Goal: Task Accomplishment & Management: Complete application form

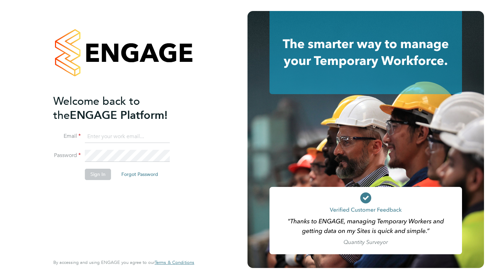
type input "matteveritt1@icloud.com"
click at [99, 173] on button "Sign In" at bounding box center [98, 174] width 26 height 11
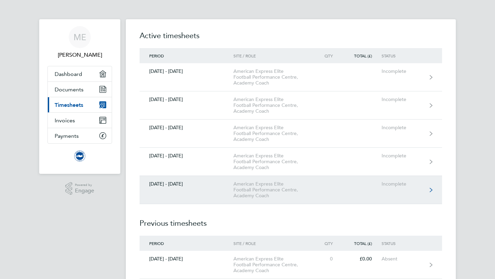
click at [252, 182] on div "American Express Elite Football Performance Centre, Academy Coach" at bounding box center [272, 190] width 79 height 18
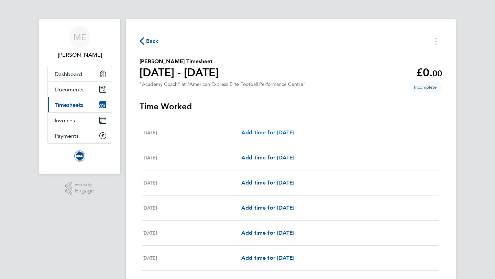
click at [264, 134] on span "Add time for [DATE]" at bounding box center [267, 132] width 53 height 7
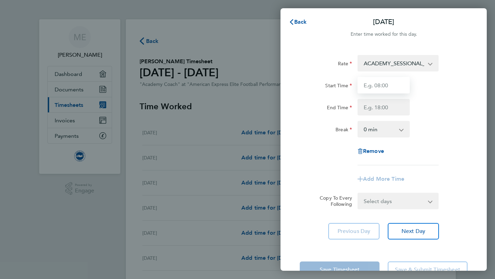
click at [389, 83] on input "Start Time" at bounding box center [383, 85] width 52 height 16
type input "13:30"
click at [389, 110] on input "End Time" at bounding box center [383, 107] width 52 height 16
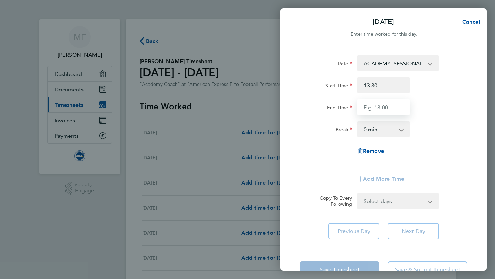
type input "19:00"
click at [383, 128] on select "0 min 15 min 30 min 45 min 60 min 75 min 90 min" at bounding box center [379, 129] width 43 height 15
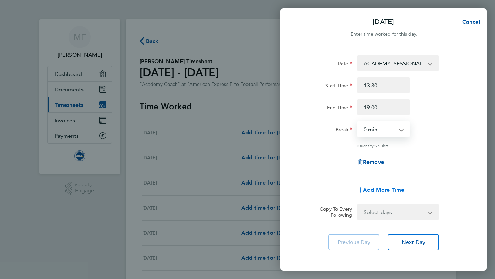
click at [383, 186] on span "Add More Time" at bounding box center [383, 189] width 41 height 7
select select "null"
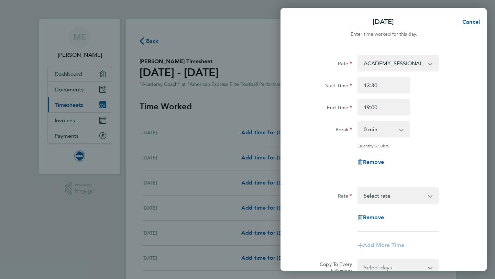
click at [380, 201] on select "TRAVEL_ALLOWANCE_15 - 15.00 ACADEMY_SESSIONAL_COACH - 16.32 ACADEMY_PLAYER_CHAP…" at bounding box center [393, 195] width 71 height 15
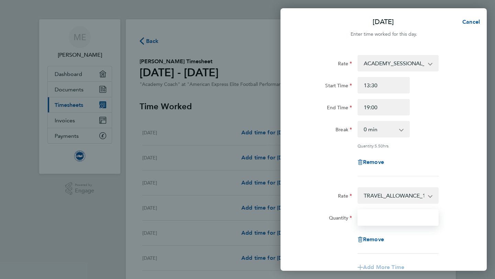
click at [390, 217] on input "Quantity" at bounding box center [397, 217] width 81 height 16
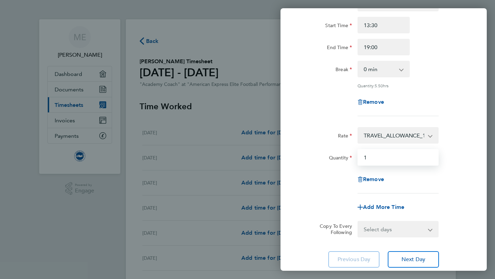
scroll to position [109, 0]
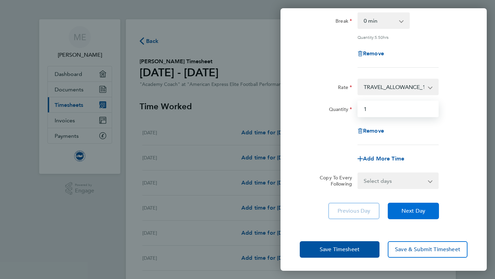
type input "1"
click at [400, 213] on button "Next Day" at bounding box center [412, 211] width 51 height 16
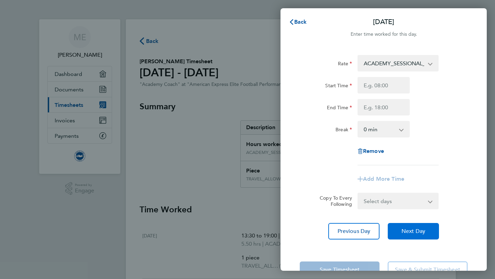
click at [405, 228] on span "Next Day" at bounding box center [413, 231] width 24 height 7
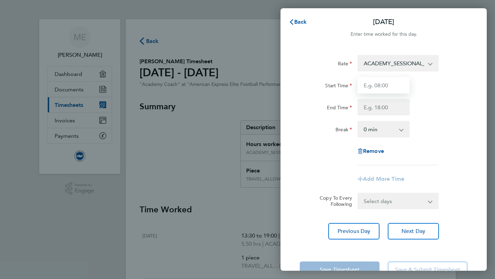
click at [390, 88] on input "Start Time" at bounding box center [383, 85] width 52 height 16
type input "14:30"
click at [387, 113] on input "End Time" at bounding box center [383, 107] width 52 height 16
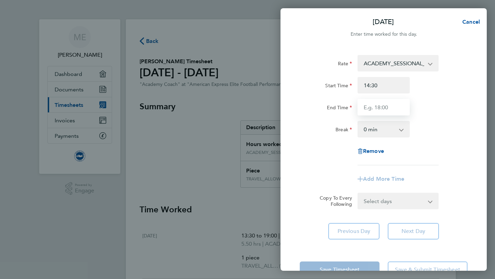
type input "19:00"
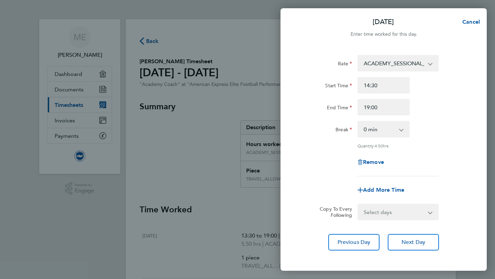
click at [386, 179] on app-timesheet-line-form-group "Rate ACADEMY_SESSIONAL_COACH - 16.32 TRAVEL_ALLOWANCE_15 - 15.00 ACADEMY_PLAYER…" at bounding box center [383, 126] width 168 height 143
click at [387, 190] on span "Add More Time" at bounding box center [383, 189] width 41 height 7
select select "null"
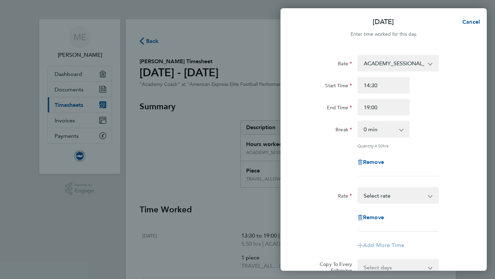
click at [386, 195] on select "TRAVEL_ALLOWANCE_15 - 15.00 ACADEMY_SESSIONAL_COACH - 16.32 ACADEMY_PLAYER_CHAP…" at bounding box center [393, 195] width 71 height 15
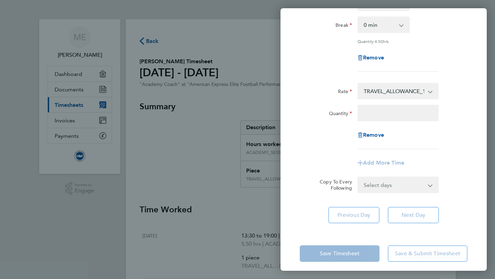
scroll to position [105, 0]
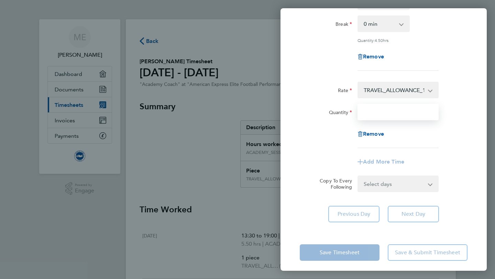
click at [377, 113] on input "Quantity" at bounding box center [397, 112] width 81 height 16
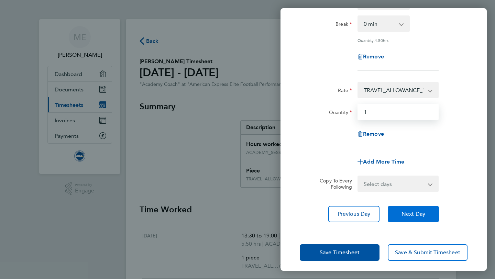
type input "1"
click at [393, 215] on button "Next Day" at bounding box center [412, 214] width 51 height 16
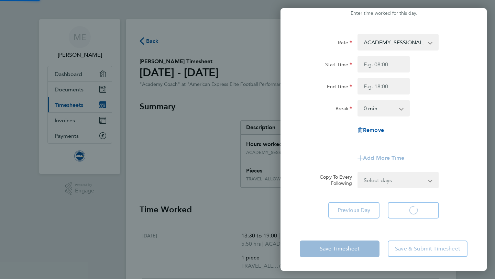
scroll to position [21, 0]
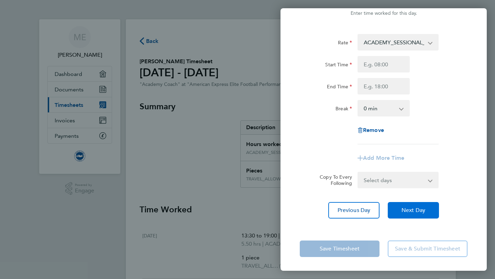
click at [393, 215] on button "Next Day" at bounding box center [412, 210] width 51 height 16
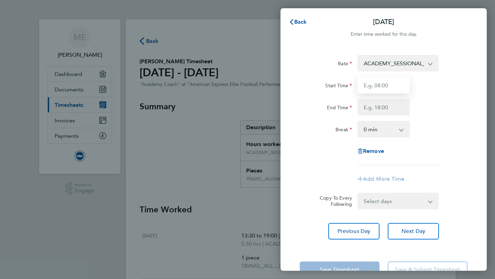
click at [380, 85] on input "Start Time" at bounding box center [383, 85] width 52 height 16
type input "14:30"
click at [380, 105] on input "End Time" at bounding box center [383, 107] width 52 height 16
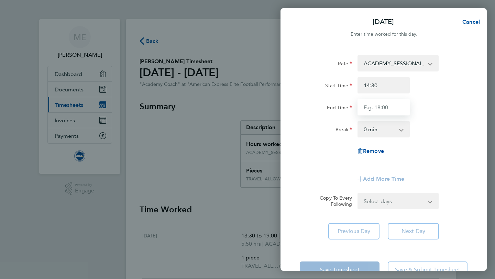
type input "7"
type input "19:00"
click at [393, 170] on app-timesheet-line-form-group "Rate ACADEMY_SESSIONAL_COACH - 16.32 TRAVEL_ALLOWANCE_15 - 15.00 ACADEMY_PLAYER…" at bounding box center [383, 121] width 168 height 132
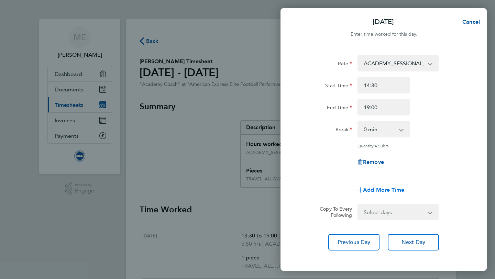
click at [389, 192] on span "Add More Time" at bounding box center [383, 189] width 41 height 7
select select "null"
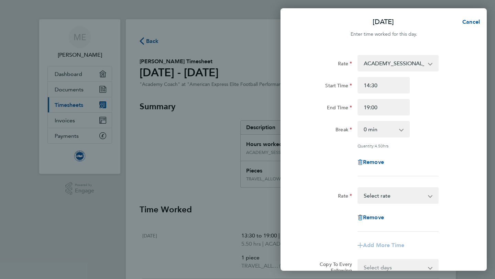
click at [381, 195] on select "TRAVEL_ALLOWANCE_15 - 15.00 ACADEMY_SESSIONAL_COACH - 16.32 ACADEMY_PLAYER_CHAP…" at bounding box center [393, 195] width 71 height 15
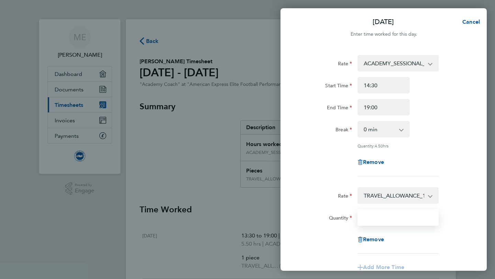
click at [371, 216] on input "Quantity" at bounding box center [397, 217] width 81 height 16
type input "1"
click at [447, 156] on div "Remove" at bounding box center [383, 162] width 173 height 16
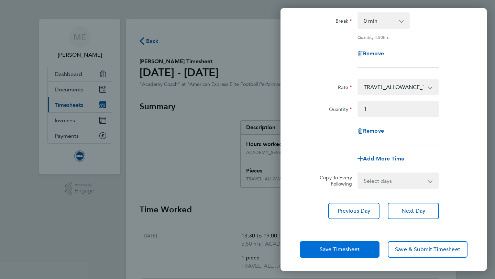
click at [357, 251] on span "Save Timesheet" at bounding box center [339, 249] width 40 height 7
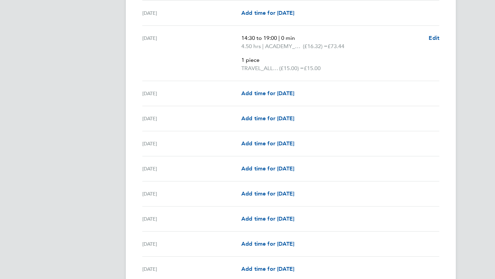
scroll to position [375, 0]
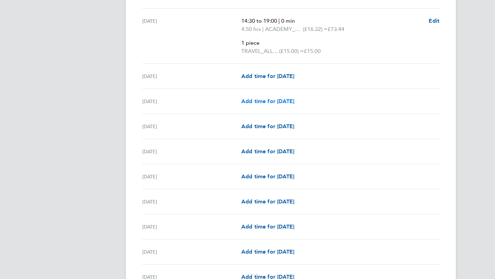
click at [270, 98] on span "Add time for [DATE]" at bounding box center [267, 101] width 53 height 7
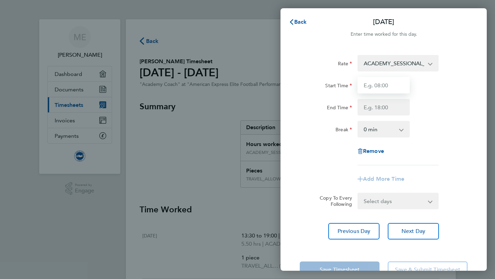
click at [385, 88] on input "Start Time" at bounding box center [383, 85] width 52 height 16
type input "09:00"
click at [390, 102] on input "End Time" at bounding box center [383, 107] width 52 height 16
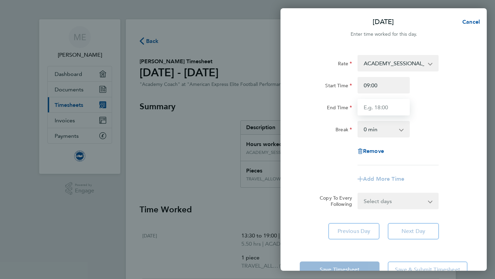
type input "2"
type input "14:00"
click at [387, 180] on app-timesheet-line-form-group "Rate ACADEMY_SESSIONAL_COACH - 16.32 TRAVEL_ALLOWANCE_15 - 15.00 ACADEMY_PLAYER…" at bounding box center [383, 121] width 168 height 132
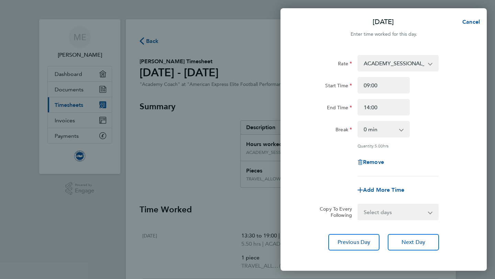
click at [385, 193] on div "Add More Time" at bounding box center [383, 190] width 58 height 16
click at [385, 189] on span "Add More Time" at bounding box center [383, 189] width 41 height 7
select select "null"
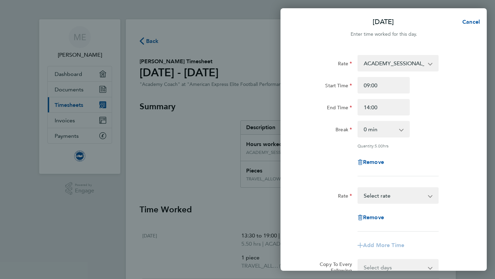
click at [384, 192] on select "TRAVEL_ALLOWANCE_15 - 15.00 ACADEMY_SESSIONAL_COACH - 16.32 ACADEMY_PLAYER_CHAP…" at bounding box center [393, 195] width 71 height 15
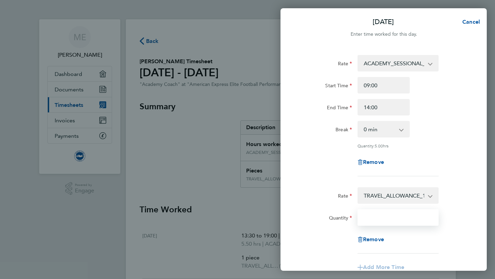
click at [387, 211] on input "Quantity" at bounding box center [397, 217] width 81 height 16
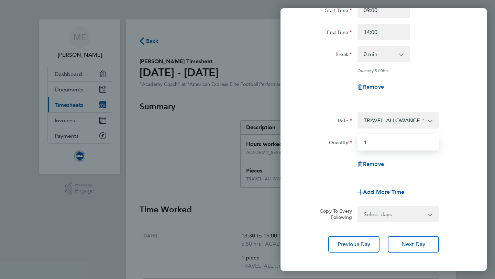
scroll to position [109, 0]
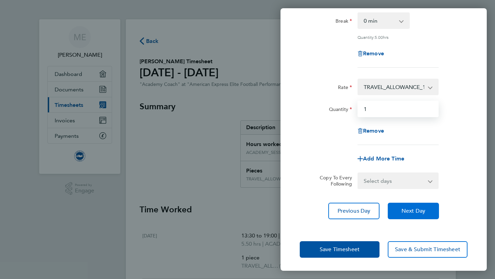
type input "1"
click at [404, 212] on span "Next Day" at bounding box center [413, 210] width 24 height 7
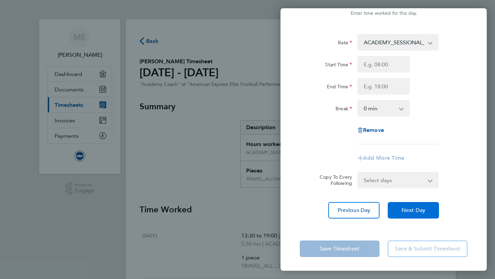
scroll to position [13, 0]
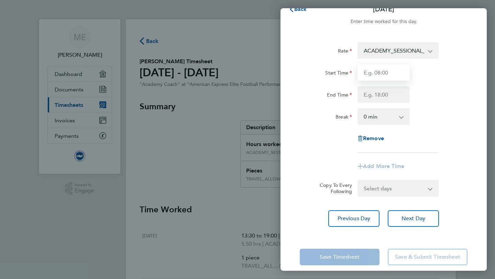
click at [386, 77] on input "Start Time" at bounding box center [383, 72] width 52 height 16
type input "14:30"
click at [394, 98] on input "End Time" at bounding box center [383, 94] width 52 height 16
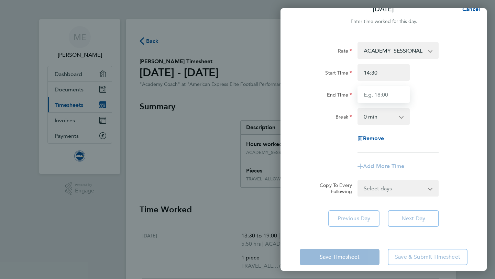
type input "19:00"
click at [384, 163] on app-timesheet-line-form-group "Rate ACADEMY_SESSIONAL_COACH - 16.32 TRAVEL_ALLOWANCE_15 - 15.00 ACADEMY_PLAYER…" at bounding box center [383, 108] width 168 height 132
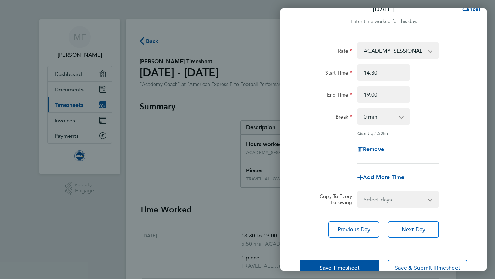
click at [384, 172] on div "Add More Time" at bounding box center [383, 177] width 58 height 16
click at [383, 179] on span "Add More Time" at bounding box center [383, 177] width 41 height 7
select select "null"
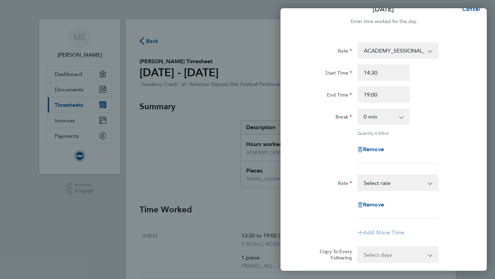
click at [383, 186] on select "TRAVEL_ALLOWANCE_15 - 15.00 ACADEMY_SESSIONAL_COACH - 16.32 ACADEMY_PLAYER_CHAP…" at bounding box center [393, 182] width 71 height 15
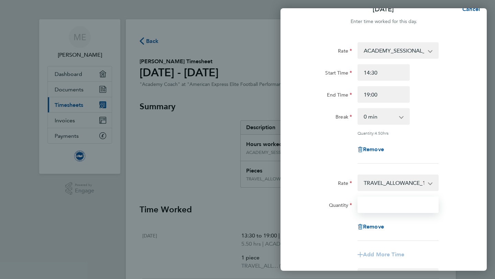
click at [392, 205] on input "Quantity" at bounding box center [397, 204] width 81 height 16
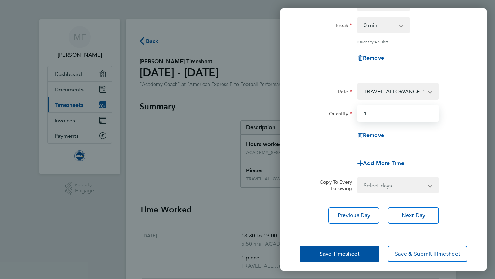
scroll to position [109, 0]
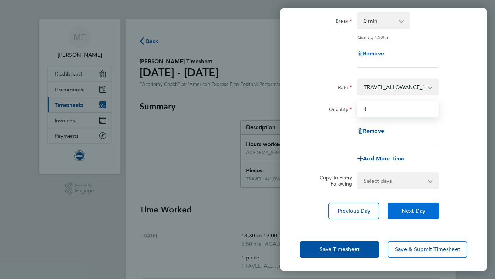
type input "1"
click at [406, 208] on span "Next Day" at bounding box center [413, 210] width 24 height 7
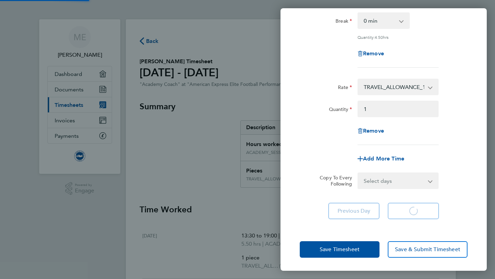
scroll to position [21, 0]
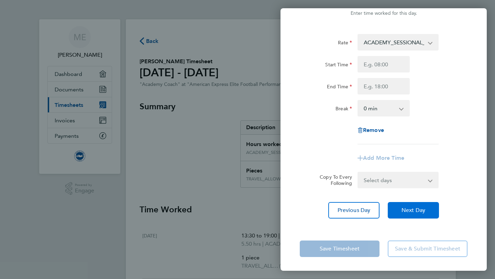
click at [407, 209] on span "Next Day" at bounding box center [413, 210] width 24 height 7
click at [408, 214] on button "Next Day" at bounding box center [412, 210] width 51 height 16
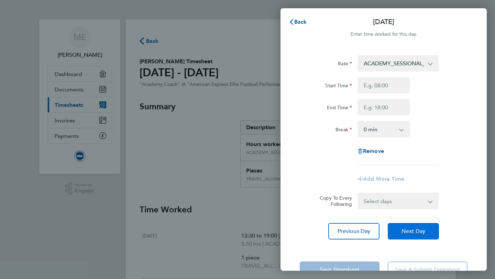
scroll to position [21, 0]
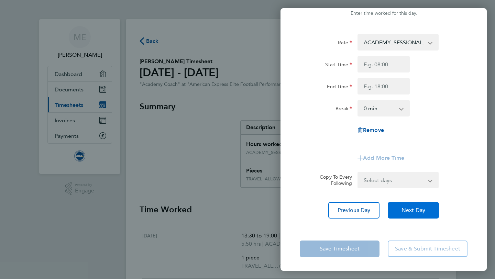
click at [408, 214] on button "Next Day" at bounding box center [412, 210] width 51 height 16
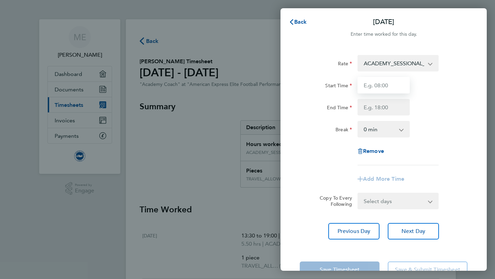
click at [390, 89] on input "Start Time" at bounding box center [383, 85] width 52 height 16
type input "14:30"
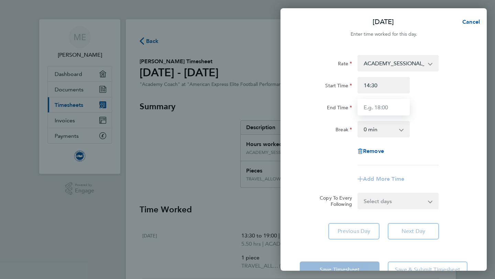
click at [386, 114] on input "End Time" at bounding box center [383, 107] width 52 height 16
type input "19:00"
click at [395, 169] on app-timesheet-line-form-group "Rate ACADEMY_SESSIONAL_COACH - 16.32 TRAVEL_ALLOWANCE_15 - 15.00 ACADEMY_PLAYER…" at bounding box center [383, 121] width 168 height 132
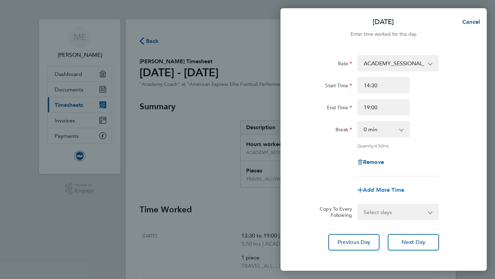
click at [394, 188] on span "Add More Time" at bounding box center [383, 189] width 41 height 7
select select "null"
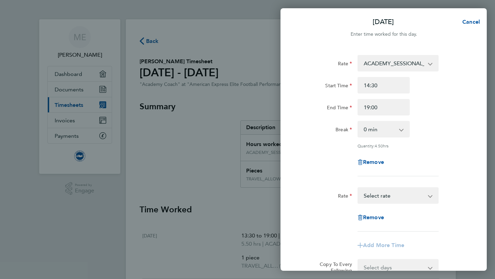
click at [394, 201] on select "TRAVEL_ALLOWANCE_15 - 15.00 ACADEMY_SESSIONAL_COACH - 16.32 ACADEMY_PLAYER_CHAP…" at bounding box center [393, 195] width 71 height 15
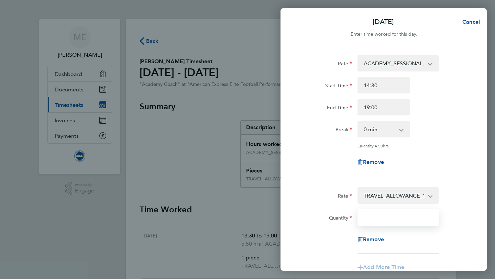
click at [393, 222] on input "Quantity" at bounding box center [397, 217] width 81 height 16
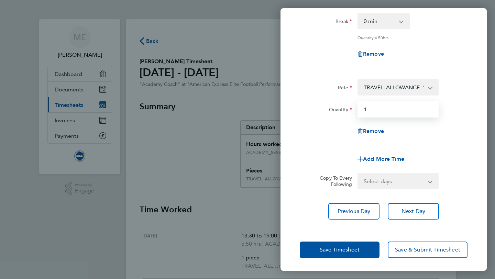
scroll to position [109, 0]
type input "1"
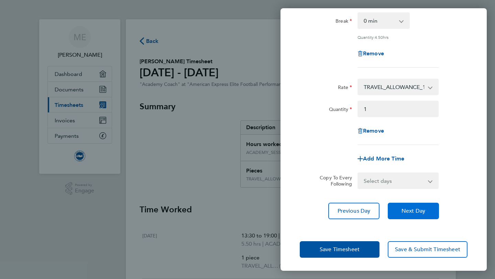
click at [402, 213] on span "Next Day" at bounding box center [413, 210] width 24 height 7
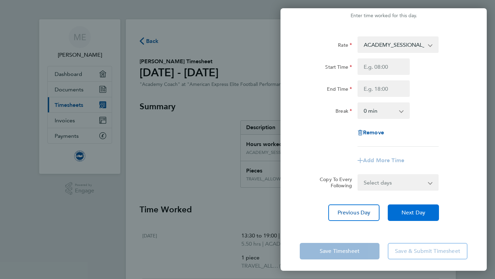
scroll to position [21, 0]
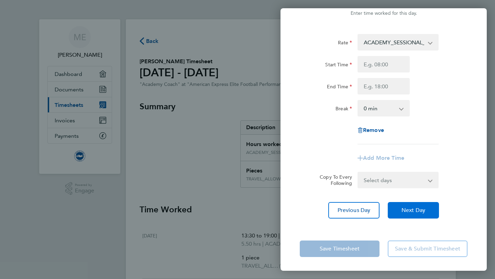
click at [405, 211] on span "Next Day" at bounding box center [413, 210] width 24 height 7
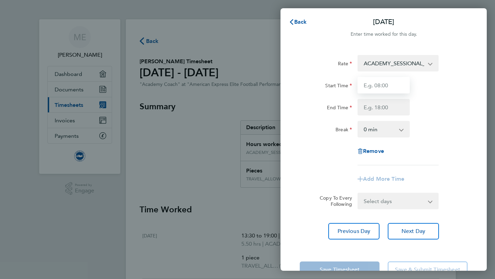
click at [371, 86] on input "Start Time" at bounding box center [383, 85] width 52 height 16
type input "08:00"
click at [383, 106] on input "End Time" at bounding box center [383, 107] width 52 height 16
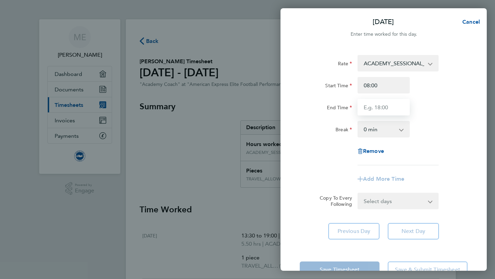
type input "1"
type input "13:00"
click at [389, 163] on div "Rate ACADEMY_SESSIONAL_COACH - 16.32 TRAVEL_ALLOWANCE_15 - 15.00 ACADEMY_PLAYER…" at bounding box center [383, 110] width 168 height 110
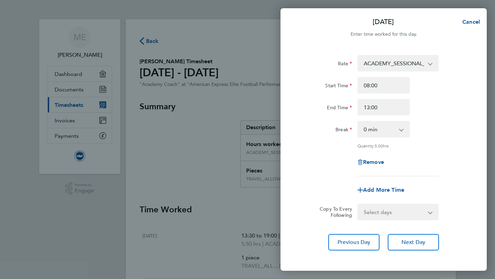
click at [383, 193] on div "Add More Time" at bounding box center [383, 190] width 58 height 16
click at [383, 186] on span "Add More Time" at bounding box center [383, 189] width 41 height 7
select select "null"
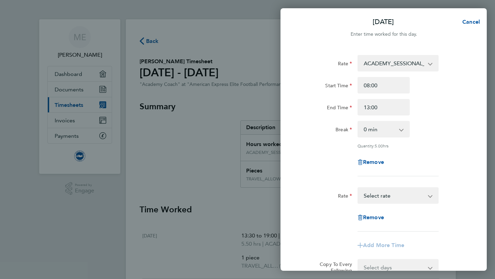
click at [383, 195] on select "TRAVEL_ALLOWANCE_15 - 15.00 ACADEMY_SESSIONAL_COACH - 16.32 ACADEMY_PLAYER_CHAP…" at bounding box center [393, 195] width 71 height 15
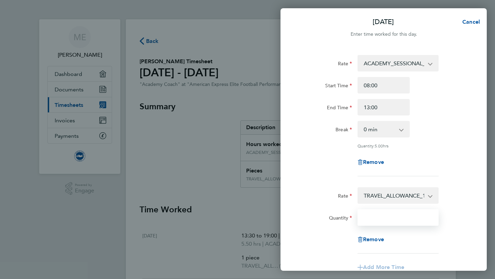
click at [387, 213] on input "Quantity" at bounding box center [397, 217] width 81 height 16
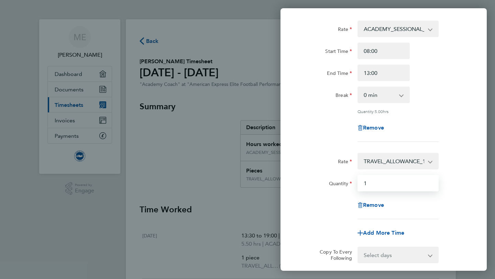
scroll to position [35, 0]
type input "1"
click at [468, 202] on div "Remove" at bounding box center [383, 204] width 173 height 16
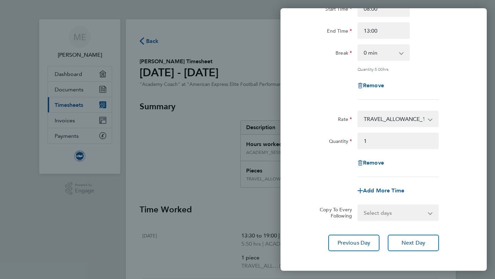
scroll to position [109, 0]
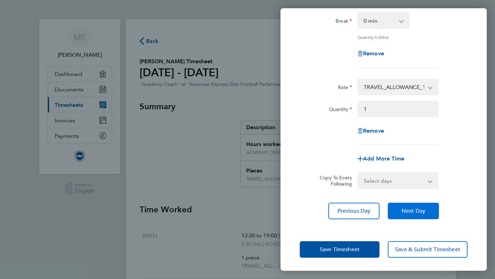
click at [412, 208] on span "Next Day" at bounding box center [413, 210] width 24 height 7
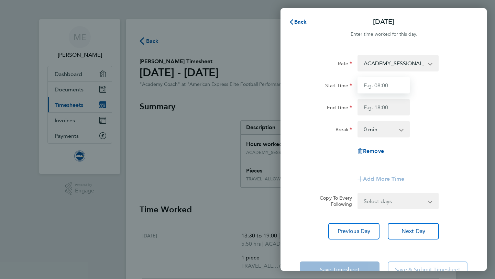
click at [389, 91] on input "Start Time" at bounding box center [383, 85] width 52 height 16
type input "13:30"
click at [386, 109] on input "End Time" at bounding box center [383, 107] width 52 height 16
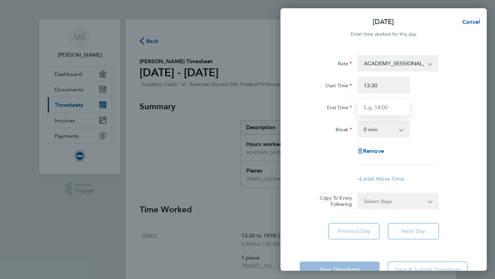
type input "19:00"
click at [388, 177] on app-timesheet-line-form-group "Rate ACADEMY_SESSIONAL_COACH - 16.32 TRAVEL_ALLOWANCE_15 - 15.00 ACADEMY_PLAYER…" at bounding box center [383, 121] width 168 height 132
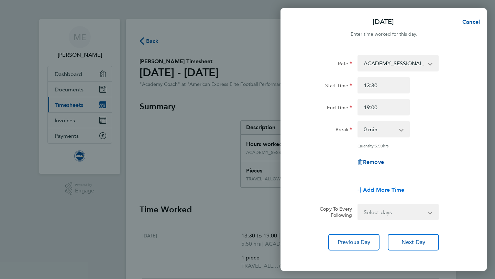
click at [388, 188] on span "Add More Time" at bounding box center [383, 189] width 41 height 7
select select "null"
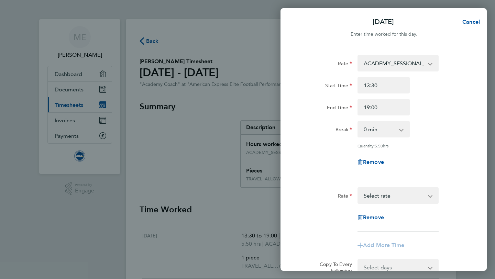
click at [387, 197] on select "TRAVEL_ALLOWANCE_15 - 15.00 ACADEMY_SESSIONAL_COACH - 16.32 ACADEMY_PLAYER_CHAP…" at bounding box center [393, 195] width 71 height 15
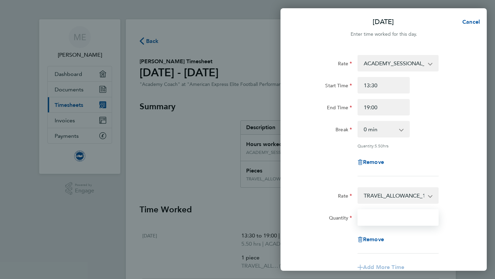
click at [394, 219] on input "Quantity" at bounding box center [397, 217] width 81 height 16
type input "1"
click at [458, 210] on div "Quantity 1" at bounding box center [383, 217] width 173 height 16
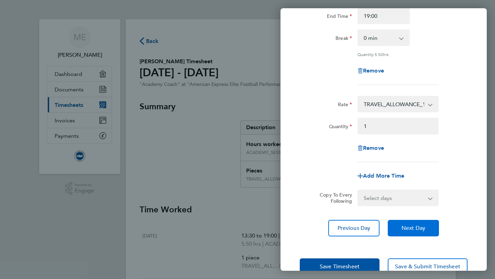
scroll to position [93, 0]
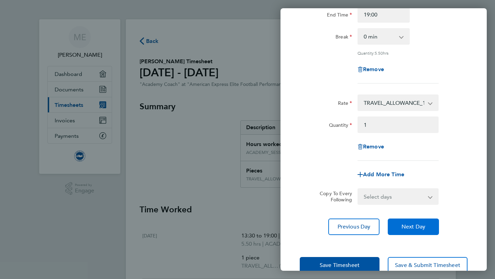
click at [411, 226] on span "Next Day" at bounding box center [413, 226] width 24 height 7
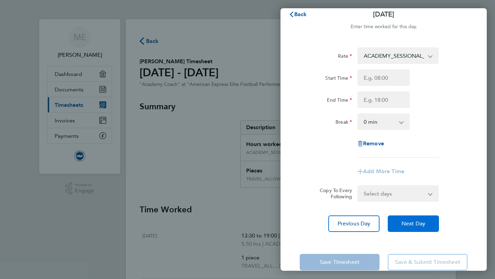
scroll to position [21, 0]
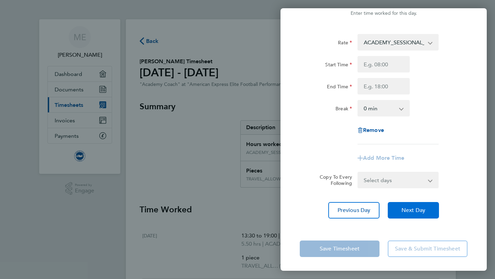
click at [408, 207] on span "Next Day" at bounding box center [413, 210] width 24 height 7
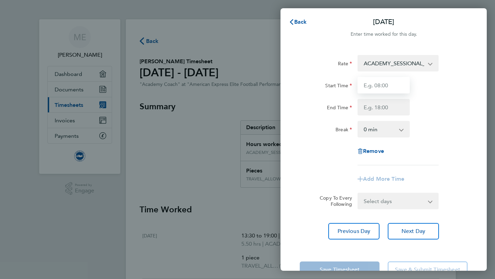
click at [375, 90] on input "Start Time" at bounding box center [383, 85] width 52 height 16
type input "14:30"
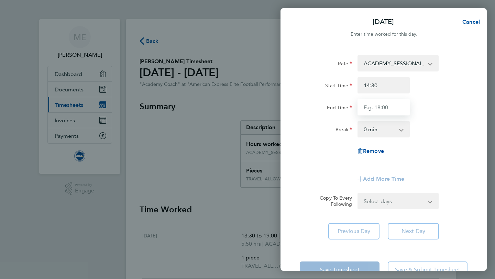
click at [386, 103] on input "End Time" at bounding box center [383, 107] width 52 height 16
type input "19:00"
click at [385, 175] on app-timesheet-line-form-group "Rate ACADEMY_SESSIONAL_COACH - 16.32 TRAVEL_ALLOWANCE_15 - 15.00 ACADEMY_PLAYER…" at bounding box center [383, 121] width 168 height 132
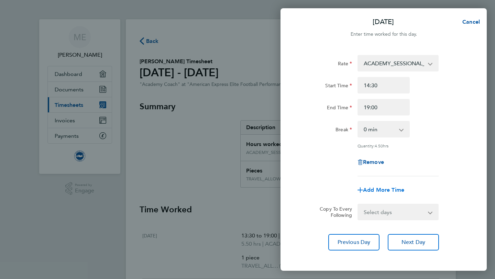
click at [384, 187] on span "Add More Time" at bounding box center [383, 189] width 41 height 7
select select "null"
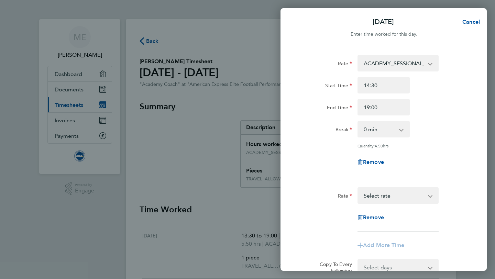
click at [383, 200] on select "TRAVEL_ALLOWANCE_15 - 15.00 ACADEMY_SESSIONAL_COACH - 16.32 ACADEMY_PLAYER_CHAP…" at bounding box center [393, 195] width 71 height 15
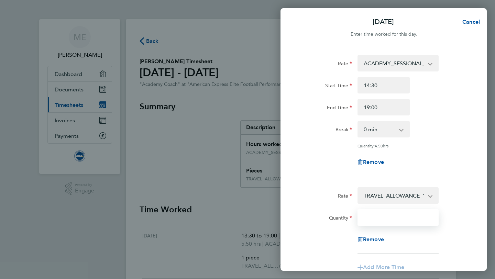
click at [388, 220] on input "Quantity" at bounding box center [397, 217] width 81 height 16
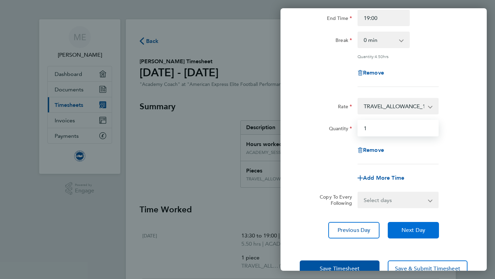
scroll to position [90, 0]
type input "1"
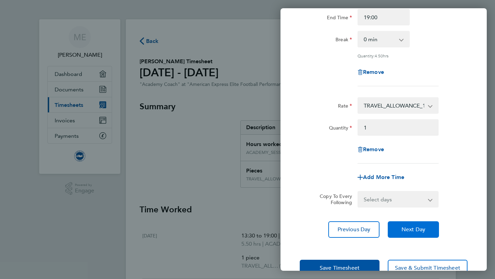
click at [404, 232] on button "Next Day" at bounding box center [412, 229] width 51 height 16
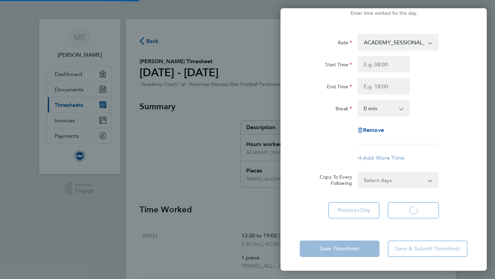
scroll to position [21, 0]
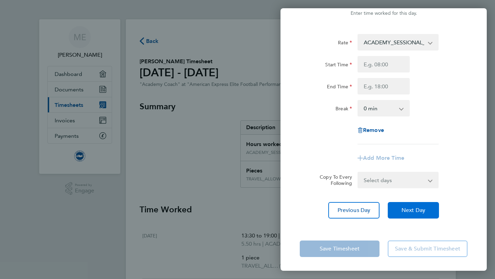
click at [404, 213] on span "Next Day" at bounding box center [413, 210] width 24 height 7
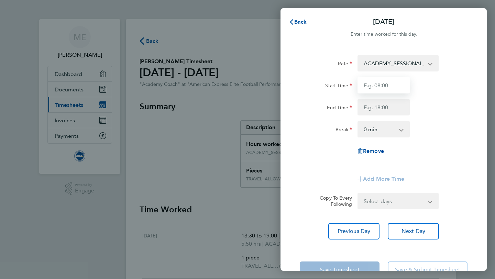
click at [375, 88] on input "Start Time" at bounding box center [383, 85] width 52 height 16
type input "14:30"
click at [391, 109] on input "End Time" at bounding box center [383, 107] width 52 height 16
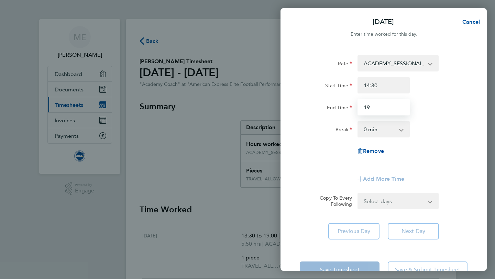
type input "19:00"
click at [390, 166] on app-timesheet-line-form-group "Rate ACADEMY_SESSIONAL_COACH - 16.32 TRAVEL_ALLOWANCE_15 - 15.00 ACADEMY_PLAYER…" at bounding box center [383, 121] width 168 height 132
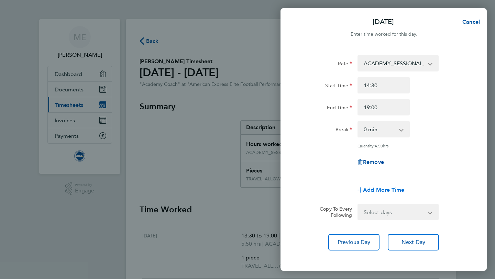
click at [386, 188] on span "Add More Time" at bounding box center [383, 189] width 41 height 7
select select "null"
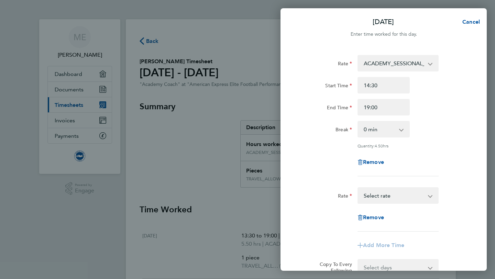
click at [386, 188] on select "TRAVEL_ALLOWANCE_15 - 15.00 ACADEMY_SESSIONAL_COACH - 16.32 ACADEMY_PLAYER_CHAP…" at bounding box center [393, 195] width 71 height 15
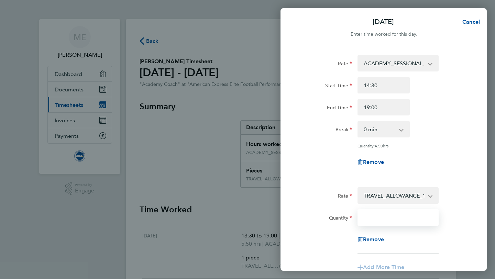
click at [384, 211] on input "Quantity" at bounding box center [397, 217] width 81 height 16
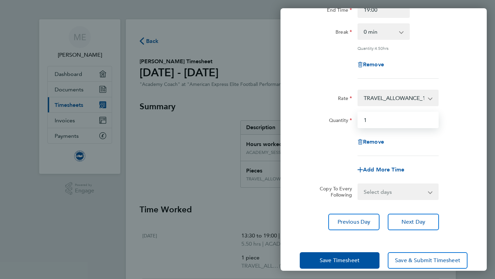
scroll to position [109, 0]
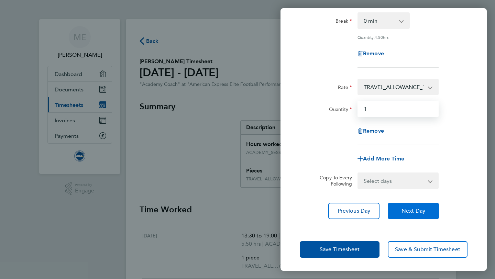
type input "1"
click at [399, 207] on button "Next Day" at bounding box center [412, 211] width 51 height 16
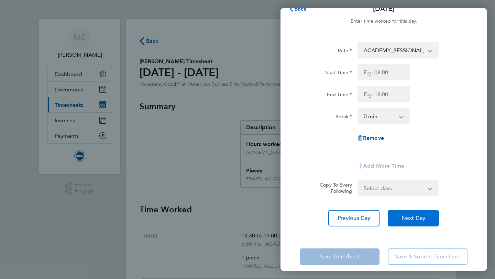
scroll to position [16, 0]
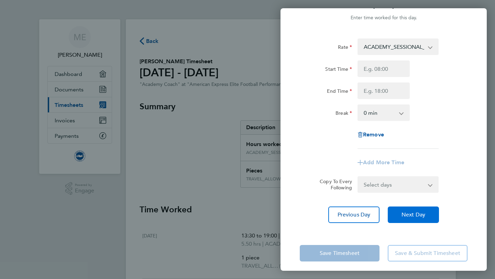
click at [403, 216] on span "Next Day" at bounding box center [413, 214] width 24 height 7
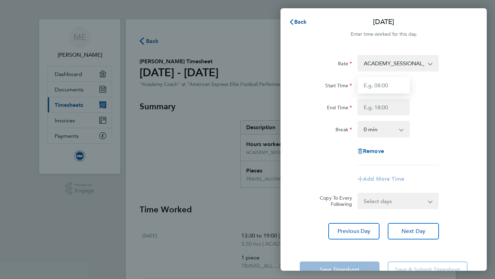
click at [383, 88] on input "Start Time" at bounding box center [383, 85] width 52 height 16
type input "1"
type input "07:30"
click at [388, 102] on input "End Time" at bounding box center [383, 107] width 52 height 16
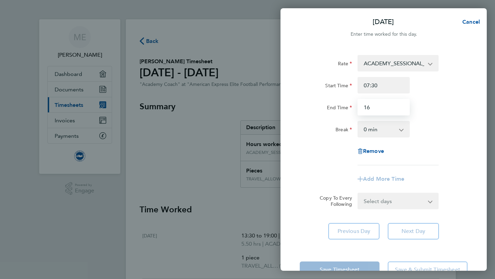
type input "16:00"
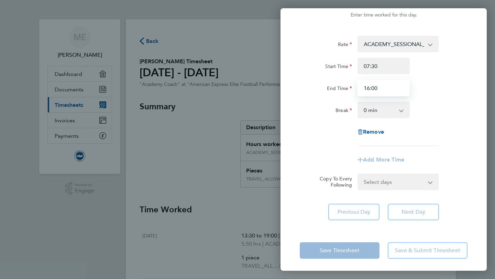
scroll to position [20, 0]
click at [397, 145] on div "Rate ACADEMY_SESSIONAL_COACH - 16.32 TRAVEL_ALLOWANCE_15 - 15.00 ACADEMY_PLAYER…" at bounding box center [383, 90] width 168 height 110
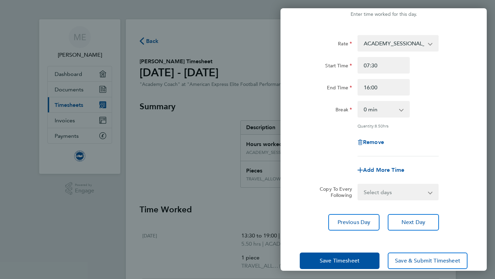
click at [394, 160] on app-timesheet-line-form-group "Rate ACADEMY_SESSIONAL_COACH - 16.32 TRAVEL_ALLOWANCE_15 - 15.00 ACADEMY_PLAYER…" at bounding box center [383, 106] width 168 height 143
click at [391, 175] on div "Add More Time" at bounding box center [383, 170] width 58 height 16
click at [390, 171] on span "Add More Time" at bounding box center [383, 170] width 41 height 7
select select "null"
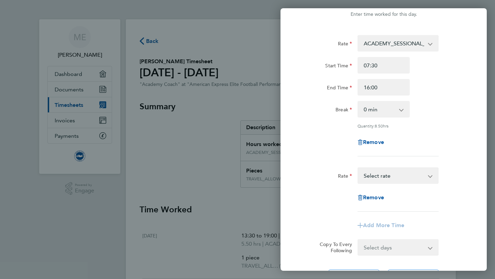
click at [391, 178] on select "TRAVEL_ALLOWANCE_15 - 15.00 ACADEMY_SESSIONAL_COACH - 16.32 ACADEMY_PLAYER_CHAP…" at bounding box center [393, 175] width 71 height 15
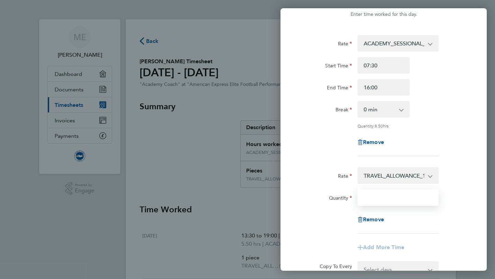
click at [387, 196] on input "Quantity" at bounding box center [397, 197] width 81 height 16
type input "1"
click at [458, 190] on div "Quantity 1" at bounding box center [383, 197] width 173 height 16
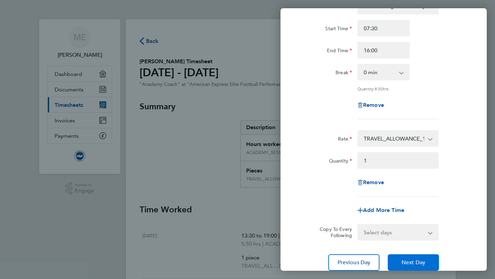
scroll to position [109, 0]
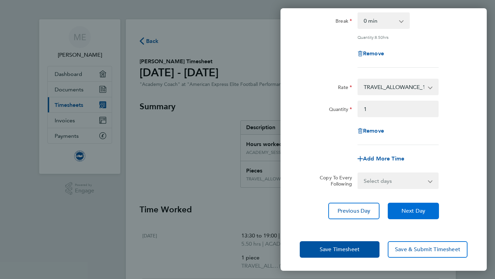
click at [400, 212] on button "Next Day" at bounding box center [412, 211] width 51 height 16
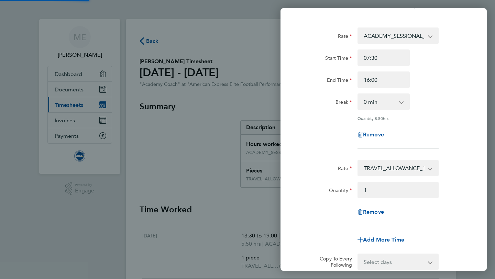
scroll to position [0, 0]
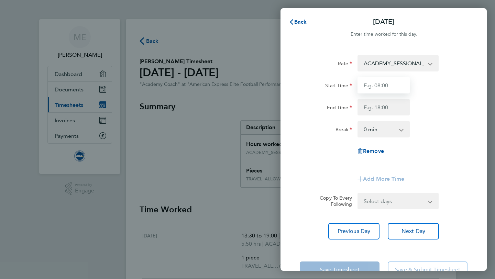
click at [394, 82] on input "Start Time" at bounding box center [383, 85] width 52 height 16
type input "14:30"
click at [391, 107] on input "End Time" at bounding box center [383, 107] width 52 height 16
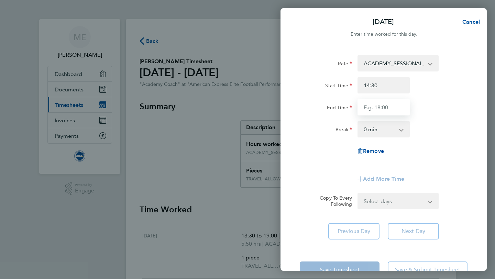
type input "19:00"
click at [389, 175] on app-timesheet-line-form-group "Rate ACADEMY_SESSIONAL_COACH - 16.32 TRAVEL_ALLOWANCE_15 - 15.00 ACADEMY_PLAYER…" at bounding box center [383, 121] width 168 height 132
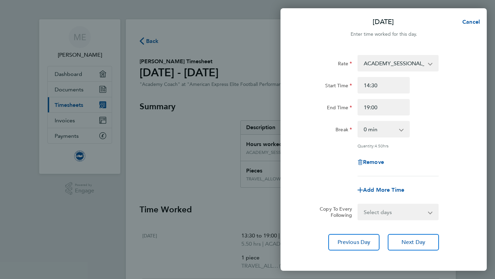
click at [386, 186] on div "Add More Time" at bounding box center [383, 190] width 58 height 16
click at [386, 193] on div "Add More Time" at bounding box center [383, 190] width 58 height 16
click at [386, 191] on span "Add More Time" at bounding box center [383, 189] width 41 height 7
select select "null"
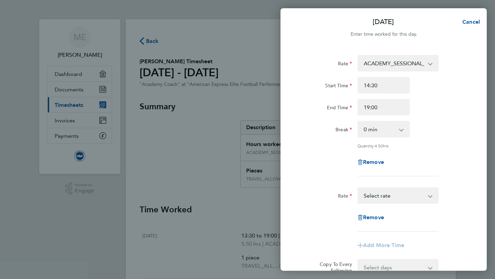
click at [386, 196] on select "TRAVEL_ALLOWANCE_15 - 15.00 ACADEMY_SESSIONAL_COACH - 16.32 ACADEMY_PLAYER_CHAP…" at bounding box center [393, 195] width 71 height 15
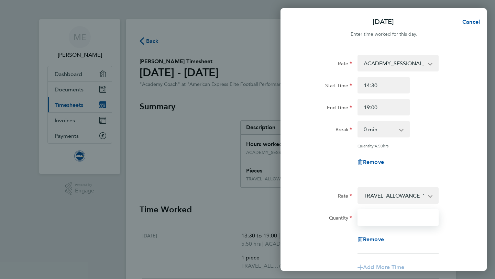
click at [383, 214] on input "Quantity" at bounding box center [397, 217] width 81 height 16
type input "1"
click at [441, 211] on div "Quantity 1" at bounding box center [383, 217] width 173 height 16
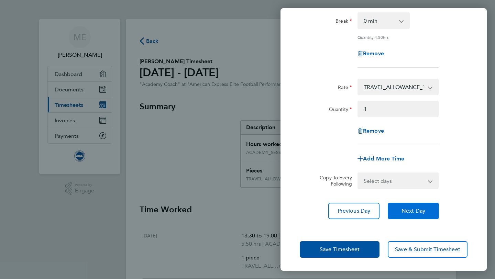
click at [421, 214] on button "Next Day" at bounding box center [412, 211] width 51 height 16
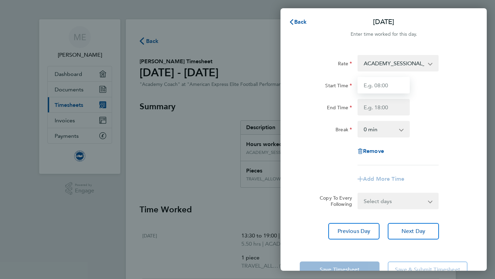
click at [384, 87] on input "Start Time" at bounding box center [383, 85] width 52 height 16
type input "14:30"
click at [386, 108] on input "End Time" at bounding box center [383, 107] width 52 height 16
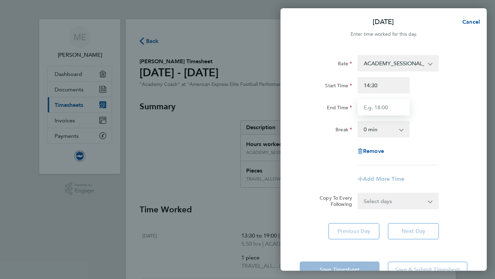
type input "19:00"
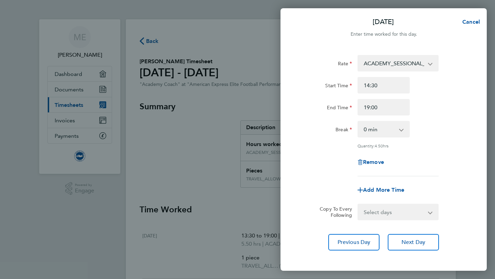
click at [414, 159] on div "Rate ACADEMY_SESSIONAL_COACH - 16.32 TRAVEL_ALLOWANCE_15 - 15.00 ACADEMY_PLAYER…" at bounding box center [383, 115] width 168 height 121
click at [395, 192] on span "Add More Time" at bounding box center [383, 189] width 41 height 7
select select "null"
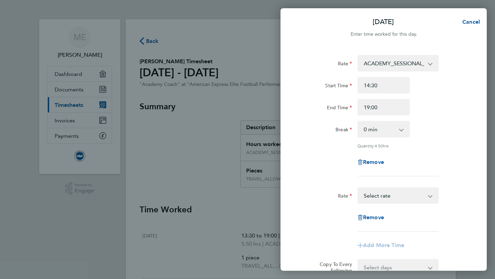
click at [392, 196] on select "TRAVEL_ALLOWANCE_15 - 15.00 ACADEMY_SESSIONAL_COACH - 16.32 ACADEMY_PLAYER_CHAP…" at bounding box center [393, 195] width 71 height 15
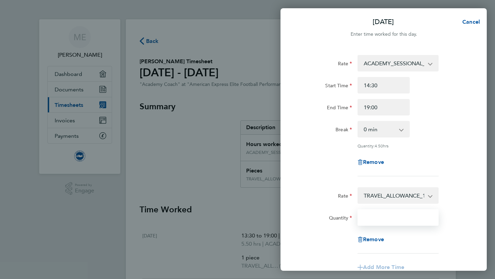
click at [385, 220] on input "Quantity" at bounding box center [397, 217] width 81 height 16
type input "1"
click at [447, 219] on div "Quantity 1" at bounding box center [383, 217] width 173 height 16
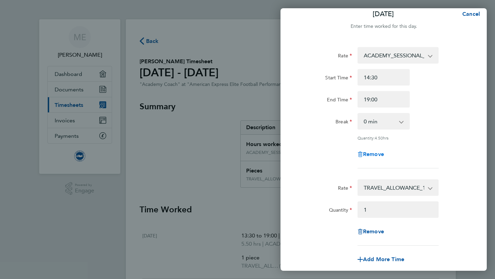
click at [375, 151] on span "Remove" at bounding box center [373, 154] width 21 height 7
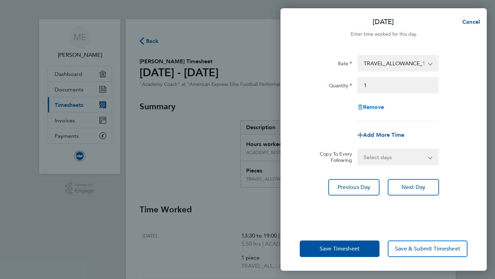
click at [371, 109] on span "Remove" at bounding box center [373, 107] width 21 height 7
select select "null"
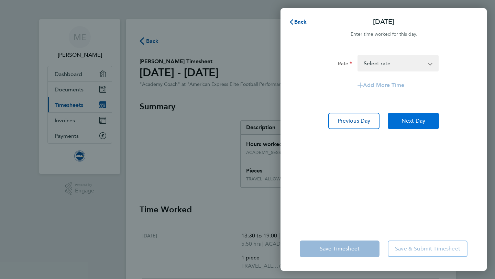
click at [417, 124] on span "Next Day" at bounding box center [413, 120] width 24 height 7
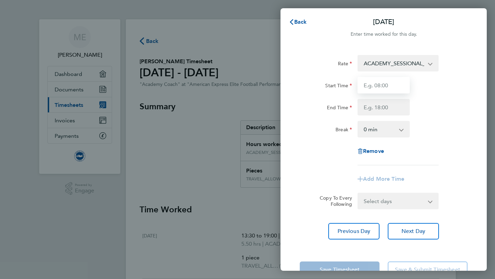
click at [388, 84] on input "Start Time" at bounding box center [383, 85] width 52 height 16
type input "14:30"
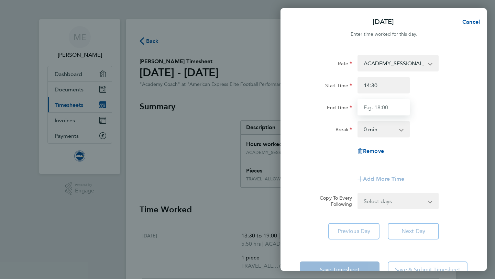
click at [390, 109] on input "End Time" at bounding box center [383, 107] width 52 height 16
type input "19:00"
click at [425, 153] on div "Rate ACADEMY_SESSIONAL_COACH - 16.32 TRAVEL_ALLOWANCE_15 - 15.00 ACADEMY_PLAYER…" at bounding box center [383, 110] width 168 height 110
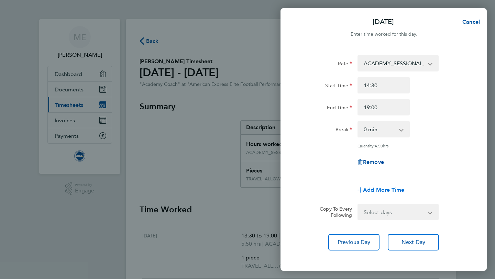
click at [388, 191] on span "Add More Time" at bounding box center [383, 189] width 41 height 7
select select "null"
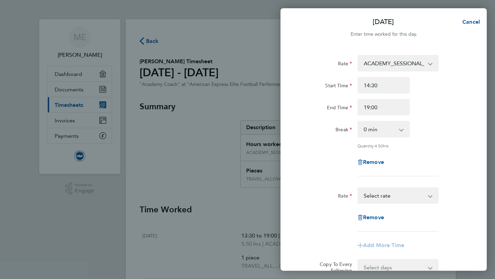
click at [387, 194] on select "TRAVEL_ALLOWANCE_15 - 15.00 ACADEMY_SESSIONAL_COACH - 16.32 ACADEMY_PLAYER_CHAP…" at bounding box center [393, 195] width 71 height 15
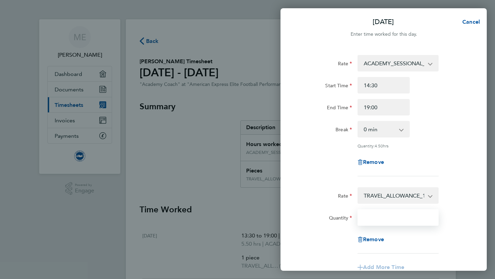
click at [390, 213] on input "Quantity" at bounding box center [397, 217] width 81 height 16
type input "1"
click at [454, 203] on div "Rate TRAVEL_ALLOWANCE_15 - 15.00 ACADEMY_SESSIONAL_COACH - 16.32 ACADEMY_PLAYER…" at bounding box center [383, 220] width 168 height 66
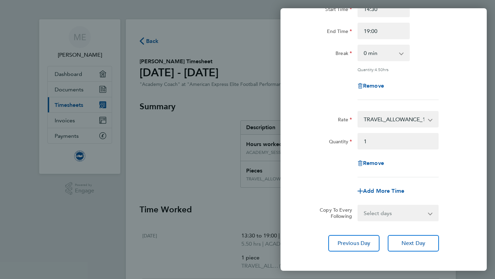
scroll to position [85, 0]
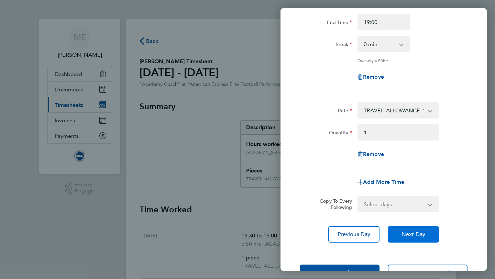
click at [417, 226] on button "Next Day" at bounding box center [412, 234] width 51 height 16
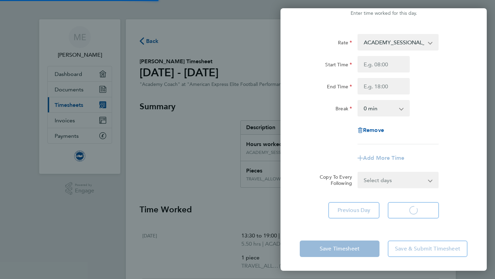
scroll to position [21, 0]
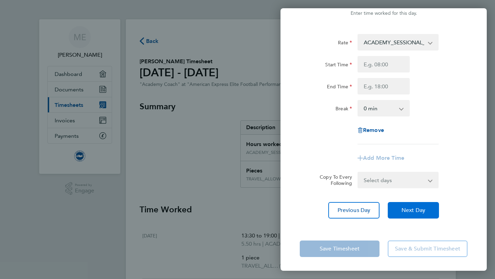
click at [416, 209] on span "Next Day" at bounding box center [413, 210] width 24 height 7
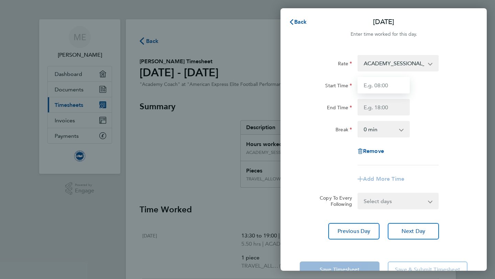
click at [381, 83] on input "Start Time" at bounding box center [383, 85] width 52 height 16
type input "02:30"
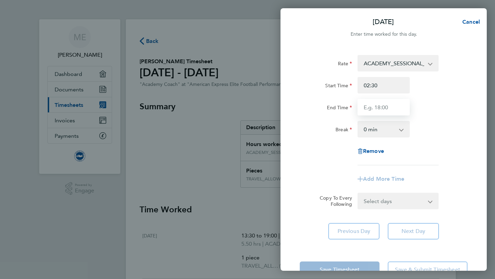
click at [379, 100] on input "End Time" at bounding box center [383, 107] width 52 height 16
type input "19:00"
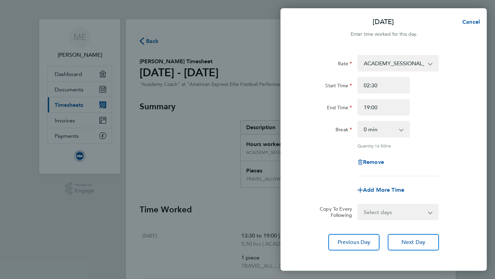
click at [451, 141] on div "Rate ACADEMY_SESSIONAL_COACH - 16.32 TRAVEL_ALLOWANCE_15 - 15.00 ACADEMY_PLAYER…" at bounding box center [383, 115] width 168 height 121
click at [395, 186] on div "Add More Time" at bounding box center [383, 190] width 58 height 16
click at [382, 106] on input "19:00" at bounding box center [383, 107] width 52 height 16
click at [379, 84] on input "02:30" at bounding box center [383, 85] width 52 height 16
drag, startPoint x: 379, startPoint y: 84, endPoint x: 354, endPoint y: 84, distance: 24.7
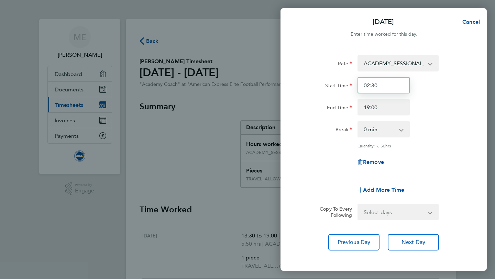
click at [354, 84] on div "Start Time 02:30" at bounding box center [383, 85] width 173 height 16
type input "14:30"
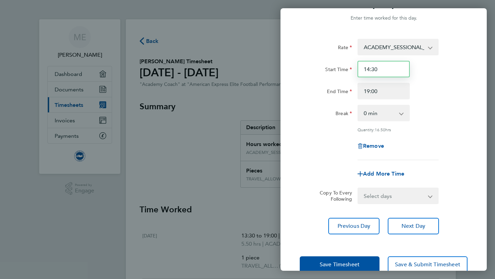
scroll to position [31, 0]
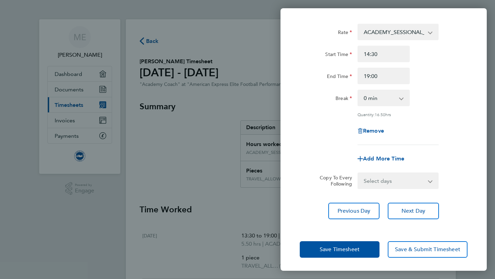
click at [444, 116] on div "Rate ACADEMY_SESSIONAL_COACH - 16.32 TRAVEL_ALLOWANCE_15 - 15.00 ACADEMY_PLAYER…" at bounding box center [383, 84] width 168 height 121
click at [387, 157] on span "Add More Time" at bounding box center [383, 158] width 41 height 7
select select "null"
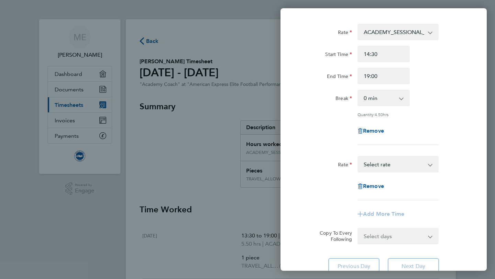
click at [386, 166] on select "TRAVEL_ALLOWANCE_15 - 15.00 ACADEMY_SESSIONAL_COACH - 16.32 ACADEMY_PLAYER_CHAP…" at bounding box center [393, 164] width 71 height 15
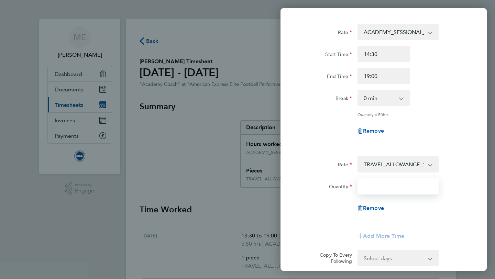
click at [395, 180] on input "Quantity" at bounding box center [397, 186] width 81 height 16
type input "1"
click at [477, 171] on div "Rate ACADEMY_SESSIONAL_COACH - 16.32 TRAVEL_ALLOWANCE_15 - 15.00 ACADEMY_PLAYER…" at bounding box center [383, 159] width 206 height 289
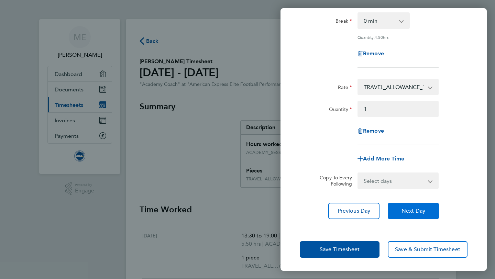
click at [417, 217] on button "Next Day" at bounding box center [412, 211] width 51 height 16
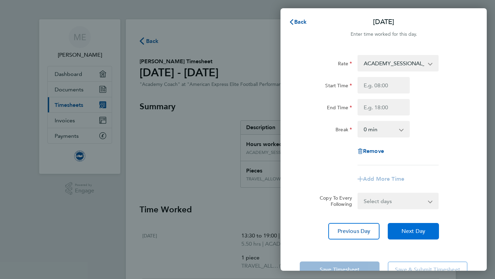
click at [411, 234] on span "Next Day" at bounding box center [413, 231] width 24 height 7
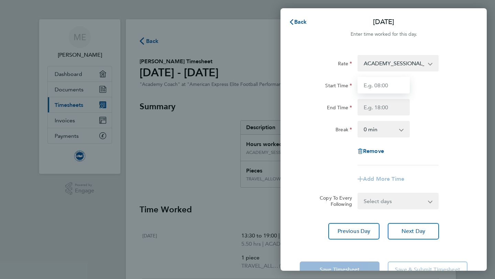
click at [382, 88] on input "Start Time" at bounding box center [383, 85] width 52 height 16
type input "09:30"
click at [398, 103] on input "End Time" at bounding box center [383, 107] width 52 height 16
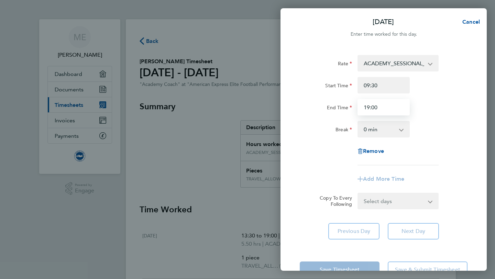
type input "19:00"
click at [448, 116] on div "Rate ACADEMY_SESSIONAL_COACH - 16.32 TRAVEL_ALLOWANCE_15 - 15.00 ACADEMY_PLAYER…" at bounding box center [383, 110] width 168 height 110
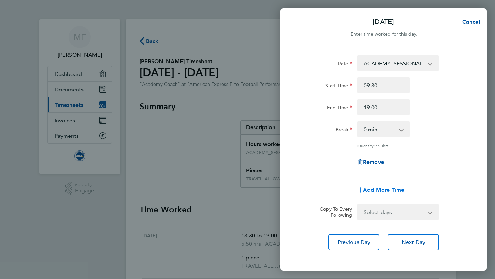
click at [385, 189] on span "Add More Time" at bounding box center [383, 189] width 41 height 7
select select "null"
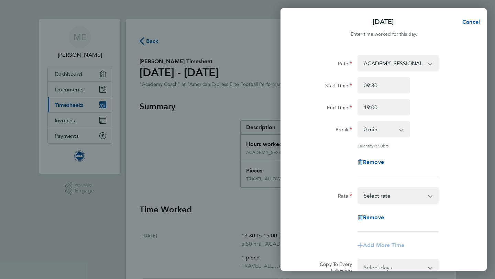
click at [382, 197] on select "TRAVEL_ALLOWANCE_15 - 15.00 ACADEMY_SESSIONAL_COACH - 16.32 ACADEMY_PLAYER_CHAP…" at bounding box center [393, 195] width 71 height 15
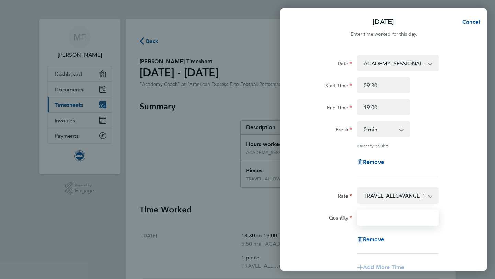
click at [380, 217] on input "Quantity" at bounding box center [397, 217] width 81 height 16
type input "1"
click at [452, 196] on div "Rate TRAVEL_ALLOWANCE_15 - 15.00 ACADEMY_SESSIONAL_COACH - 16.32 ACADEMY_PLAYER…" at bounding box center [383, 195] width 173 height 16
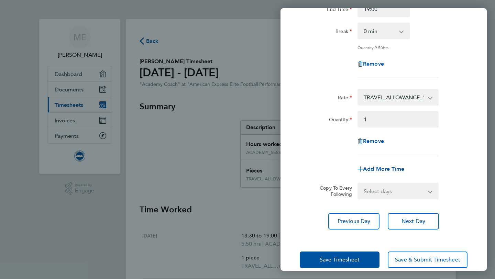
scroll to position [99, 0]
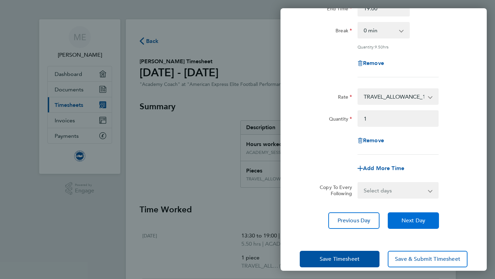
click at [424, 223] on span "Next Day" at bounding box center [413, 220] width 24 height 7
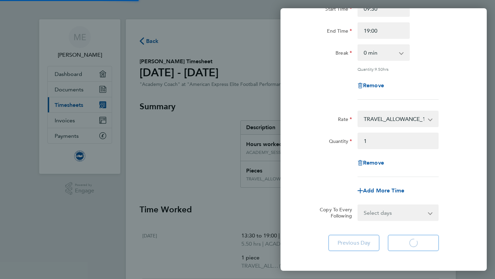
scroll to position [74, 0]
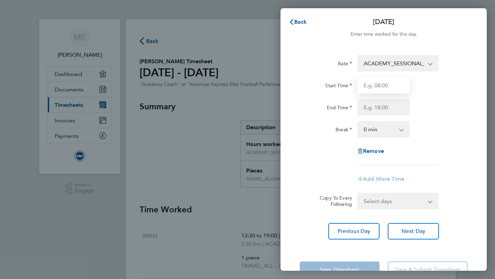
click at [386, 81] on input "Start Time" at bounding box center [383, 85] width 52 height 16
type input "4"
type input "16:30"
click at [383, 105] on input "End Time" at bounding box center [383, 107] width 52 height 16
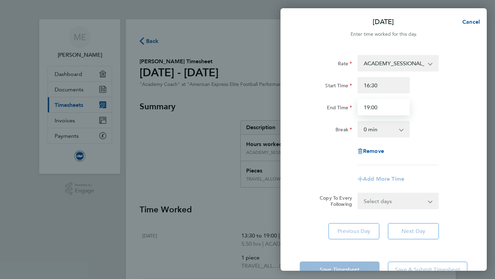
type input "19:00"
click at [430, 116] on div "Rate ACADEMY_SESSIONAL_COACH - 16.32 TRAVEL_ALLOWANCE_15 - 15.00 ACADEMY_PLAYER…" at bounding box center [383, 110] width 168 height 110
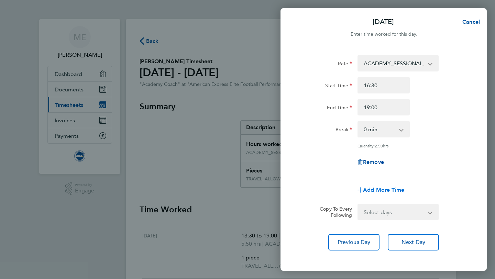
click at [399, 187] on span "Add More Time" at bounding box center [383, 189] width 41 height 7
select select "null"
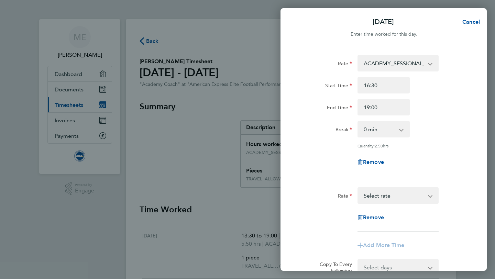
click at [390, 198] on select "TRAVEL_ALLOWANCE_15 - 15.00 ACADEMY_SESSIONAL_COACH - 16.32 ACADEMY_PLAYER_CHAP…" at bounding box center [393, 195] width 71 height 15
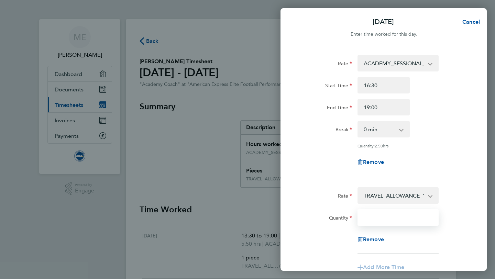
click at [390, 216] on input "Quantity" at bounding box center [397, 217] width 81 height 16
type input "1"
click at [486, 230] on div "Rate ACADEMY_SESSIONAL_COACH - 16.32 TRAVEL_ALLOWANCE_15 - 15.00 ACADEMY_PLAYER…" at bounding box center [383, 191] width 206 height 289
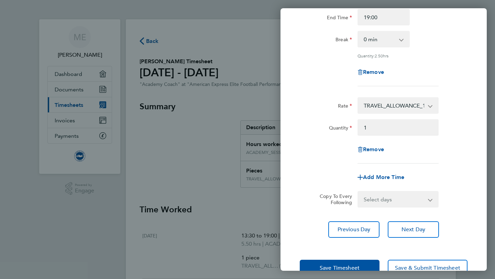
scroll to position [109, 0]
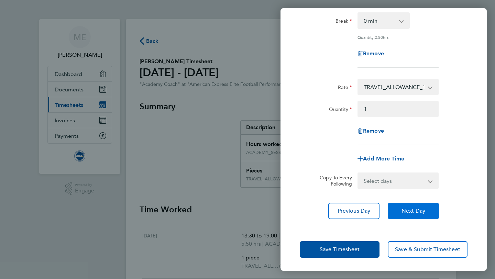
click at [405, 212] on span "Next Day" at bounding box center [413, 210] width 24 height 7
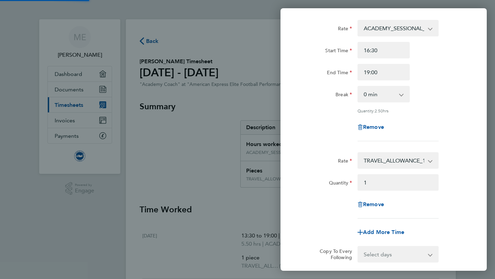
scroll to position [0, 0]
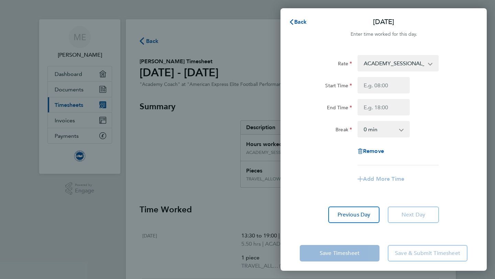
click at [256, 52] on div "Back [DATE] Enter time worked for this day. Rate ACADEMY_SESSIONAL_COACH - 16.3…" at bounding box center [247, 139] width 495 height 279
click at [298, 21] on span "Back" at bounding box center [300, 22] width 13 height 7
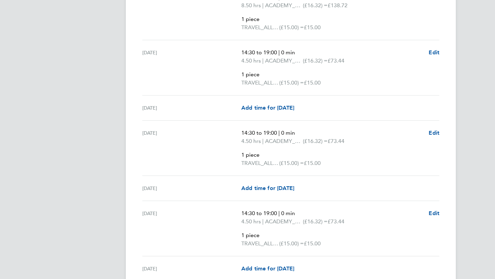
scroll to position [1241, 0]
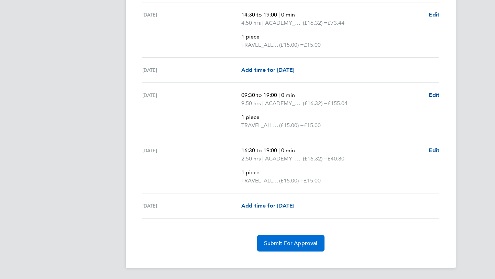
click at [274, 240] on span "Submit For Approval" at bounding box center [290, 243] width 53 height 7
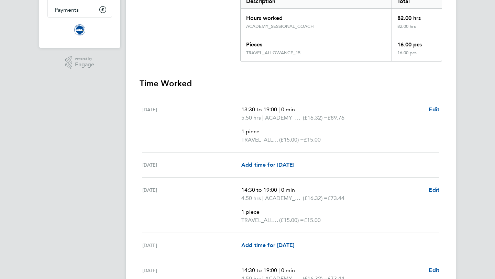
scroll to position [0, 0]
